Goal: Task Accomplishment & Management: Complete application form

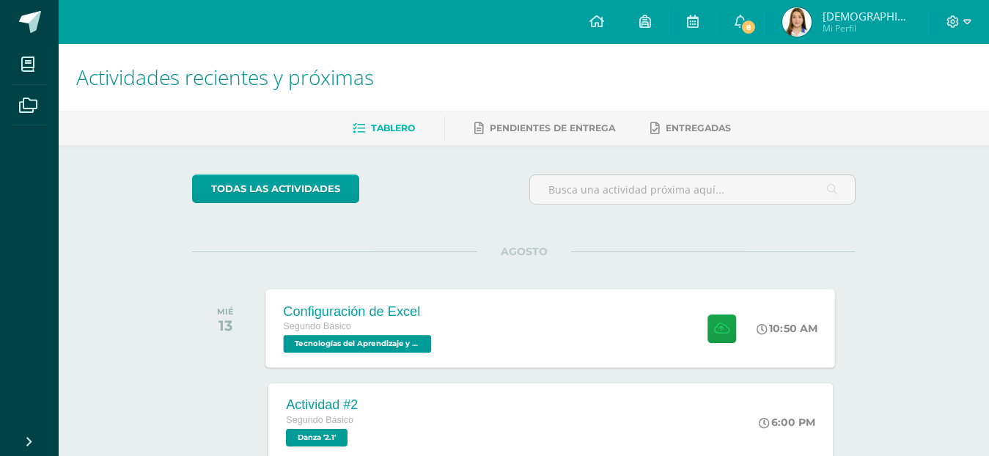
click at [562, 342] on div "Configuración de Excel Segundo Básico Tecnologías del Aprendizaje y la Comunica…" at bounding box center [551, 328] width 570 height 78
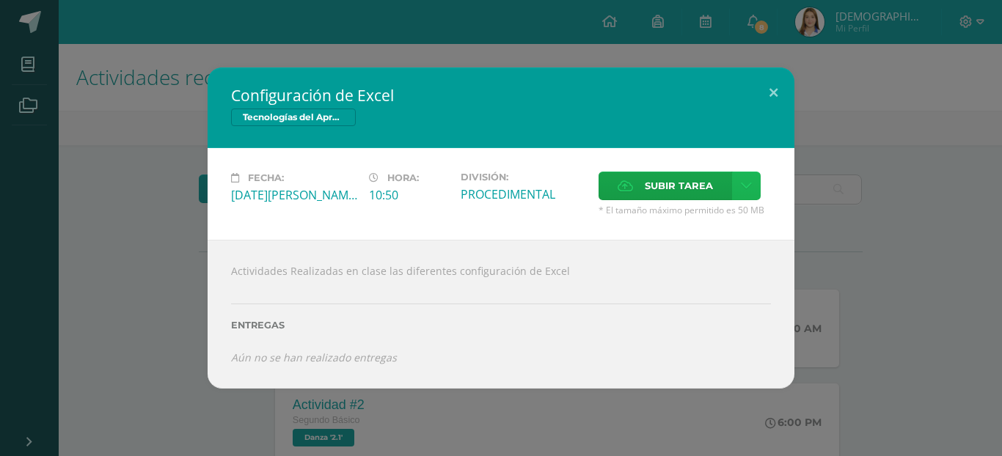
click at [757, 184] on link at bounding box center [746, 186] width 29 height 29
click at [714, 215] on span "Subir enlace" at bounding box center [684, 217] width 62 height 14
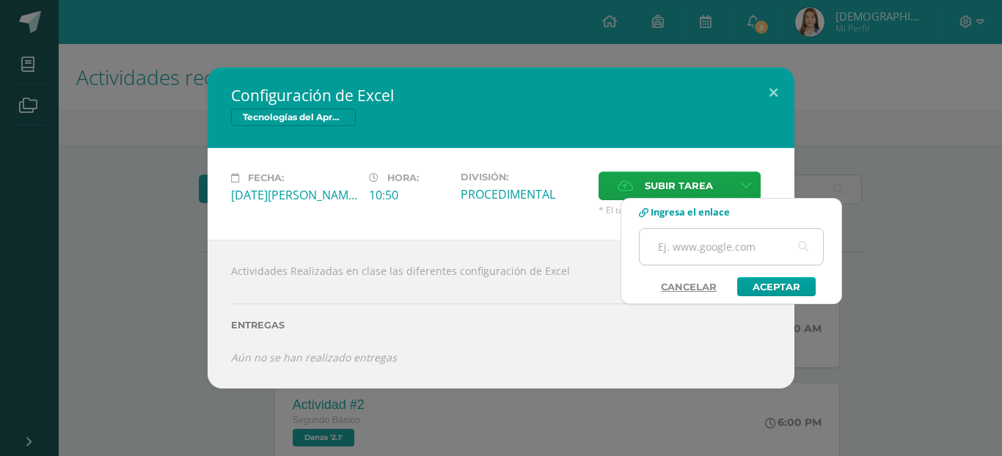
click at [702, 260] on input "text" at bounding box center [730, 247] width 183 height 36
drag, startPoint x: 455, startPoint y: 282, endPoint x: 529, endPoint y: 257, distance: 77.5
click at [471, 276] on div "Actividades Realizadas en clase las diferentes configuración de Excel Entregas …" at bounding box center [501, 314] width 587 height 148
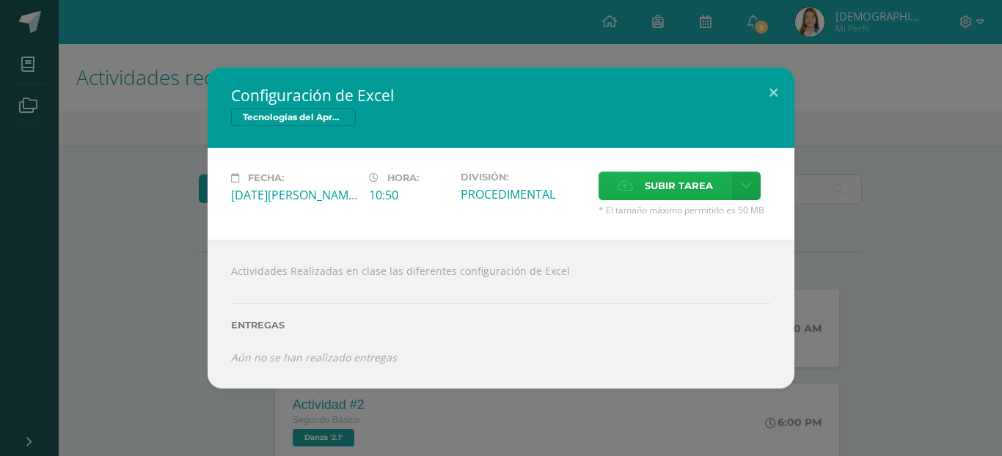
click at [688, 188] on span "Subir tarea" at bounding box center [679, 185] width 68 height 27
click at [0, 0] on input "Subir tarea" at bounding box center [0, 0] width 0 height 0
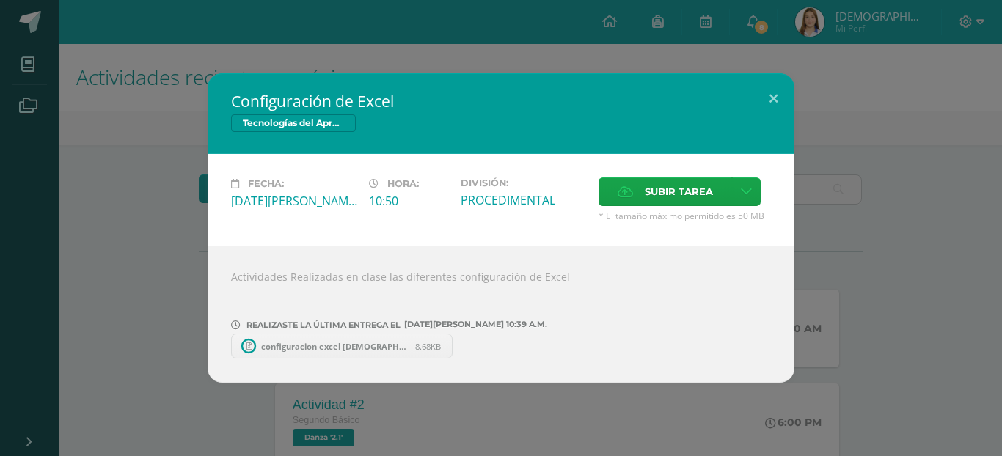
drag, startPoint x: 824, startPoint y: 131, endPoint x: 834, endPoint y: 153, distance: 23.3
click at [837, 153] on div "Configuración de Excel Tecnologías del Aprendizaje y la Comunicación Fecha: Mié…" at bounding box center [501, 227] width 990 height 309
